Goal: Find specific page/section: Find specific page/section

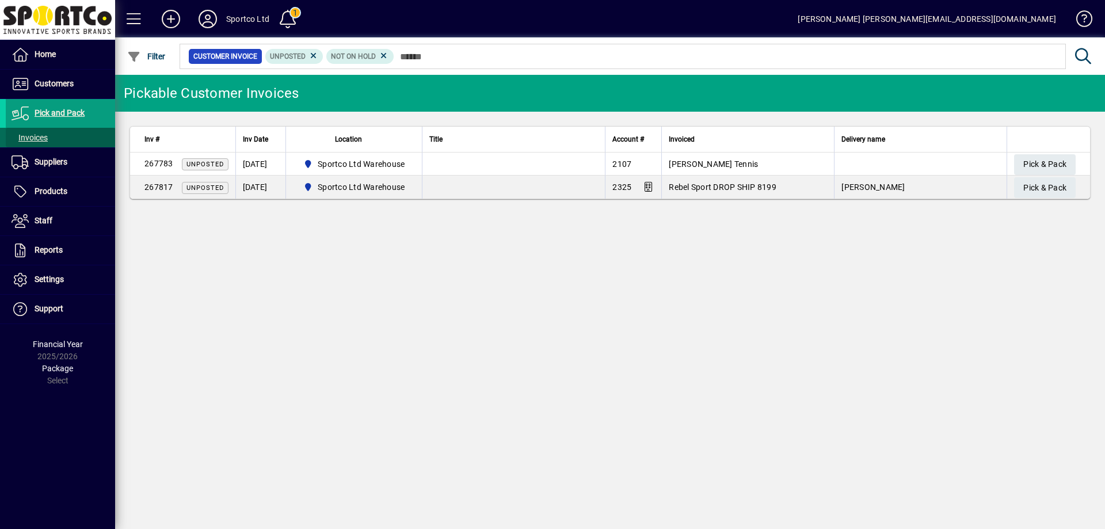
click at [38, 140] on span "Invoices" at bounding box center [30, 137] width 36 height 9
click at [45, 92] on span at bounding box center [60, 84] width 109 height 28
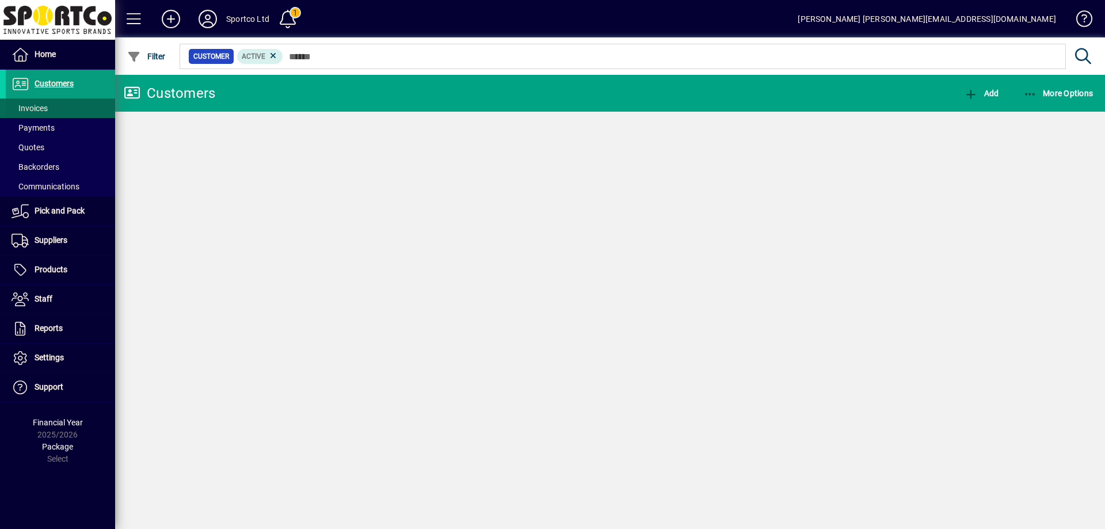
click at [36, 107] on span "Invoices" at bounding box center [30, 108] width 36 height 9
